Goal: Transaction & Acquisition: Purchase product/service

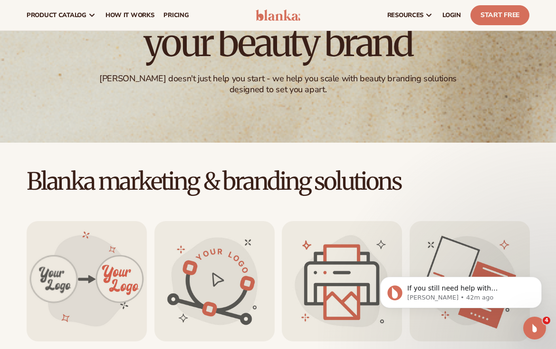
scroll to position [107, 0]
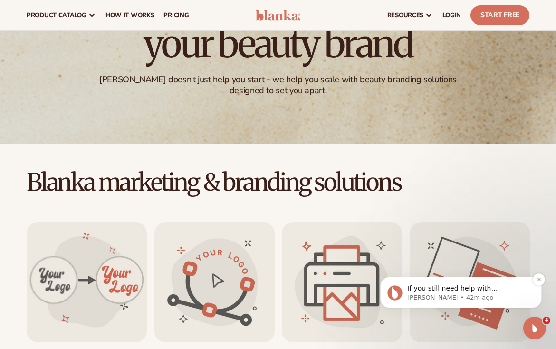
click at [450, 303] on div "If you still need help with downloading or managing your product variant images…" at bounding box center [460, 291] width 161 height 31
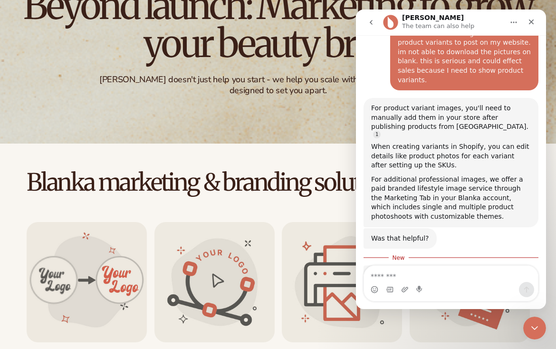
scroll to position [193, 0]
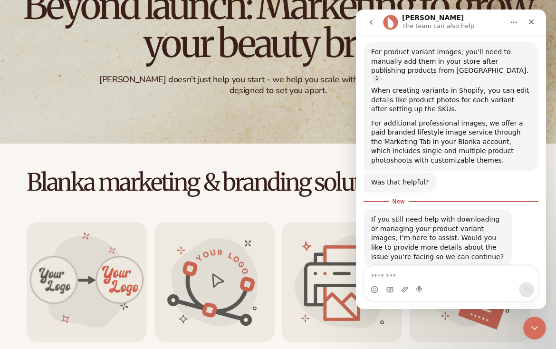
click at [444, 271] on textarea "Message…" at bounding box center [451, 274] width 174 height 16
type textarea "********"
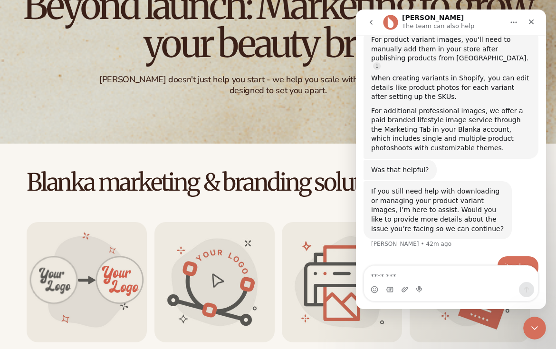
scroll to position [236, 0]
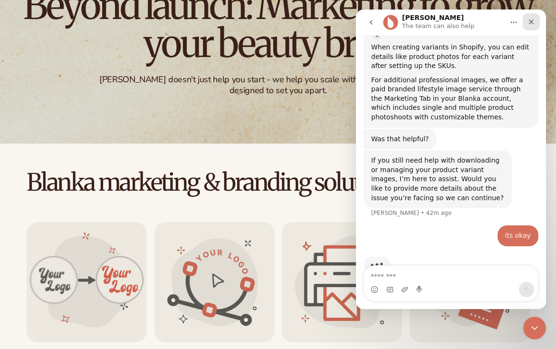
click at [532, 19] on icon "Close" at bounding box center [531, 22] width 8 height 8
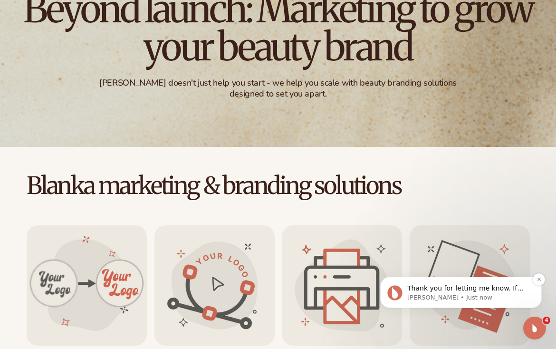
scroll to position [0, 0]
click at [502, 298] on p "[PERSON_NAME] • Just now" at bounding box center [468, 297] width 123 height 9
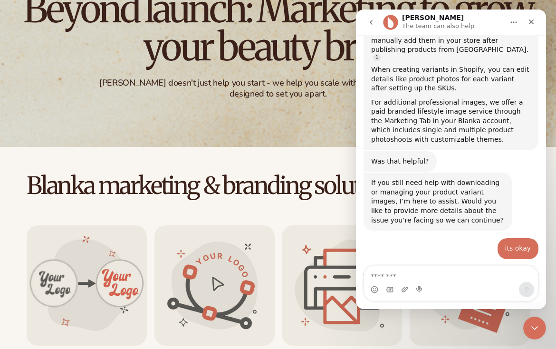
scroll to position [276, 0]
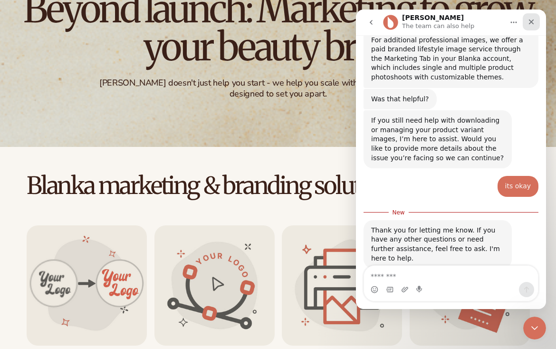
click at [528, 21] on icon "Close" at bounding box center [531, 22] width 8 height 8
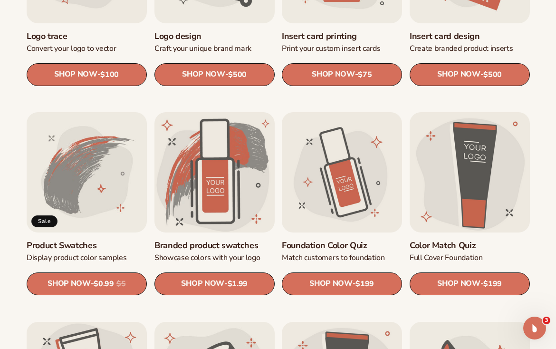
scroll to position [427, 0]
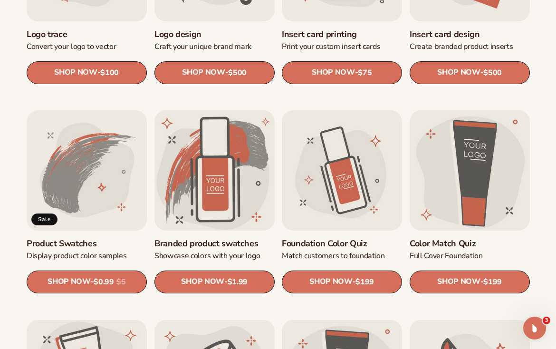
click at [115, 244] on link "Product Swatches" at bounding box center [87, 243] width 120 height 11
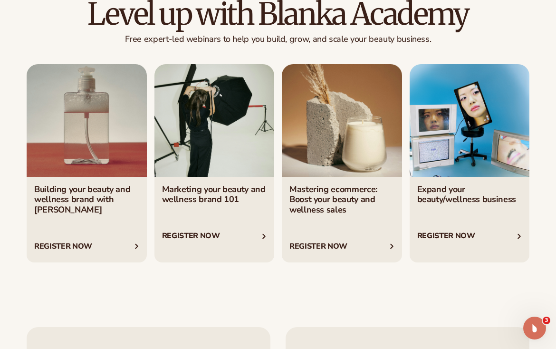
scroll to position [1461, 0]
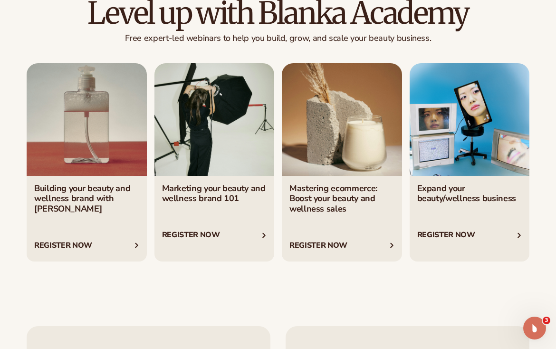
click at [472, 224] on link "4 / 4" at bounding box center [469, 162] width 120 height 198
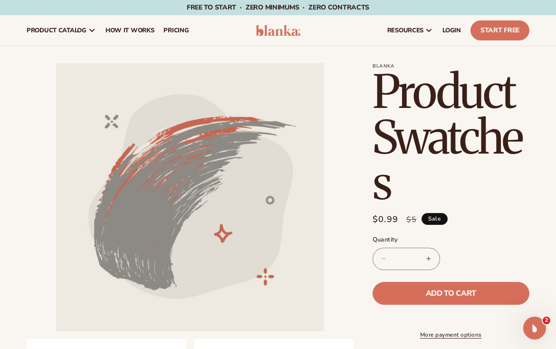
click at [435, 255] on button "Increase quantity for Product Swatches" at bounding box center [428, 258] width 21 height 22
click at [383, 260] on button "Decrease quantity for Product Swatches" at bounding box center [383, 258] width 21 height 22
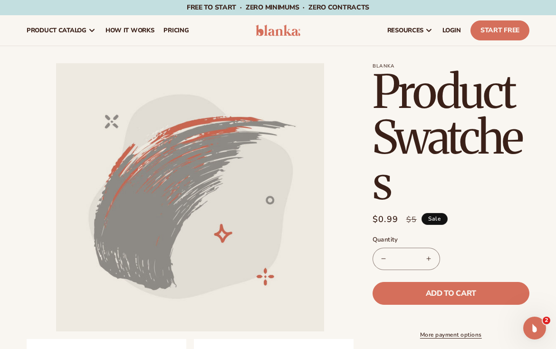
click at [383, 260] on button "Decrease quantity for Product Swatches" at bounding box center [383, 258] width 21 height 22
type input "*"
